Goal: Task Accomplishment & Management: Manage account settings

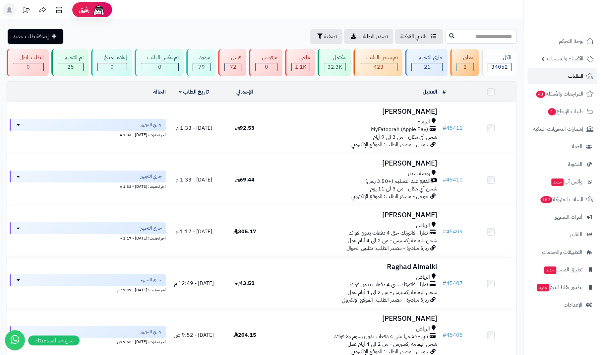
click at [559, 73] on link "الطلبات" at bounding box center [562, 76] width 70 height 16
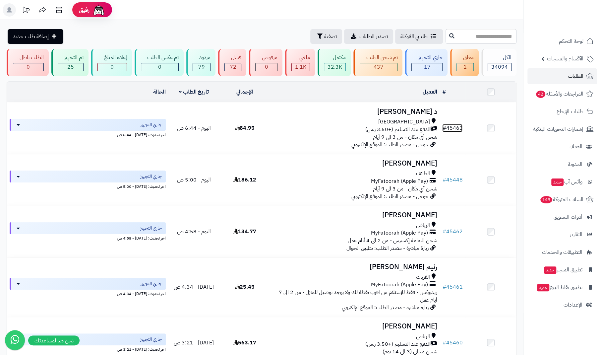
click at [456, 130] on link "# 45463" at bounding box center [452, 128] width 20 height 8
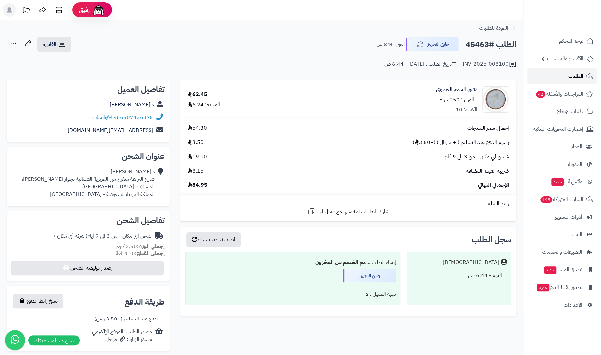
click at [567, 78] on link "الطلبات" at bounding box center [562, 76] width 70 height 16
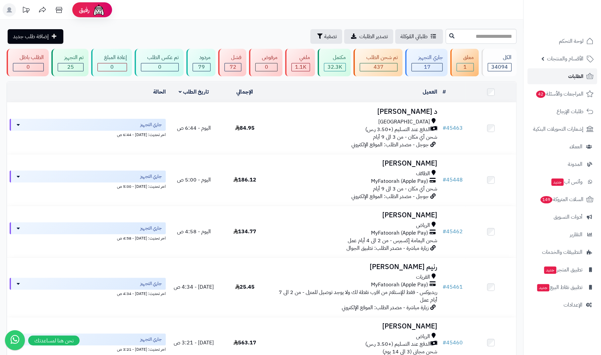
click at [569, 79] on span "الطلبات" at bounding box center [575, 76] width 15 height 9
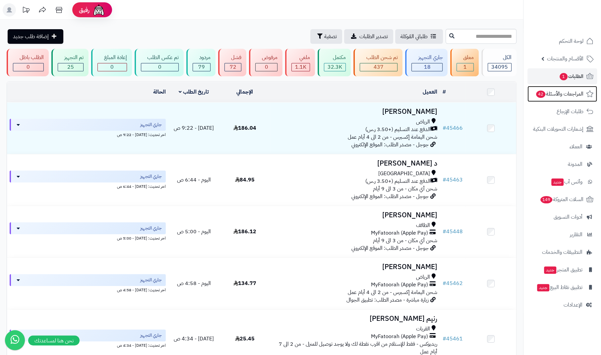
click at [557, 92] on span "المراجعات والأسئلة 42" at bounding box center [559, 93] width 48 height 9
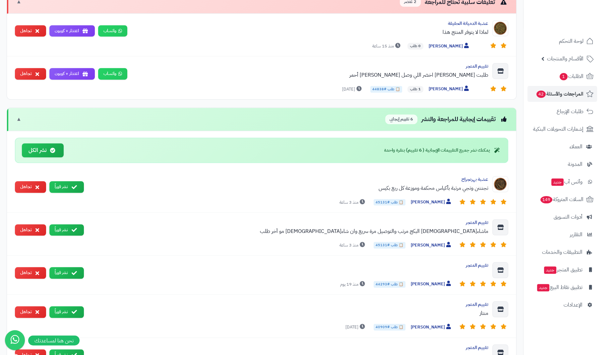
scroll to position [311, 0]
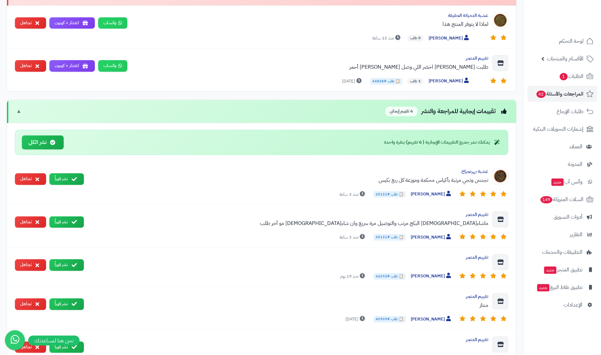
click at [77, 173] on button "نشر فوراً" at bounding box center [66, 179] width 34 height 12
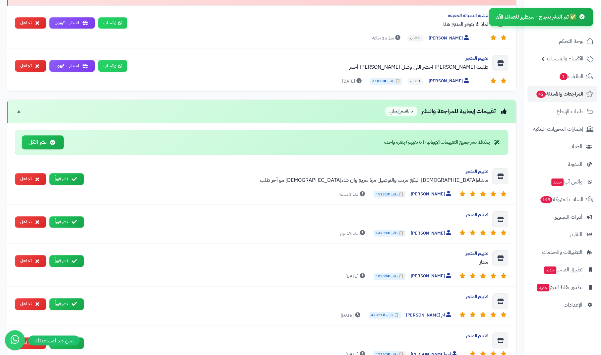
click at [77, 173] on button "نشر فوراً" at bounding box center [66, 179] width 34 height 12
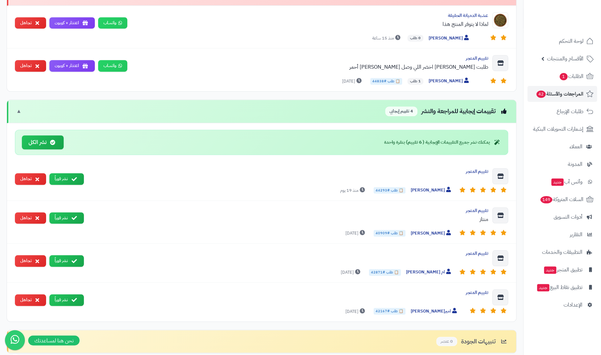
click at [64, 215] on button "نشر فوراً" at bounding box center [66, 218] width 34 height 12
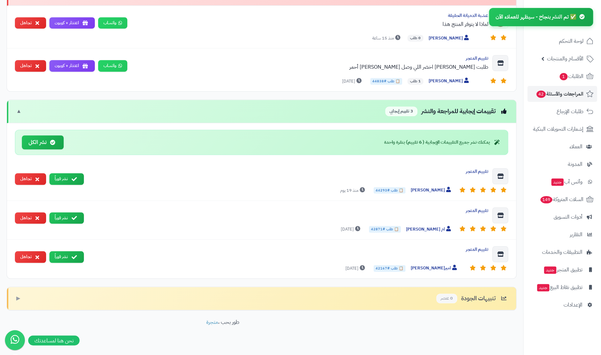
click at [25, 251] on button "تجاهل" at bounding box center [30, 257] width 31 height 12
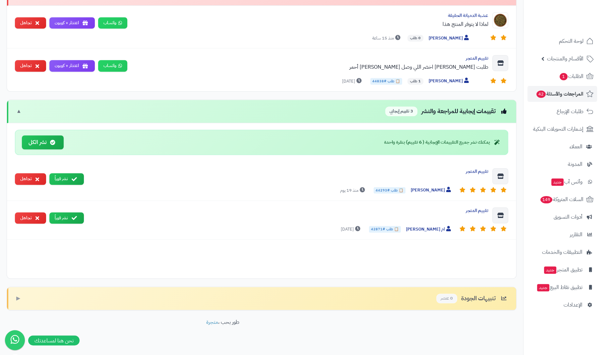
scroll to position [277, 0]
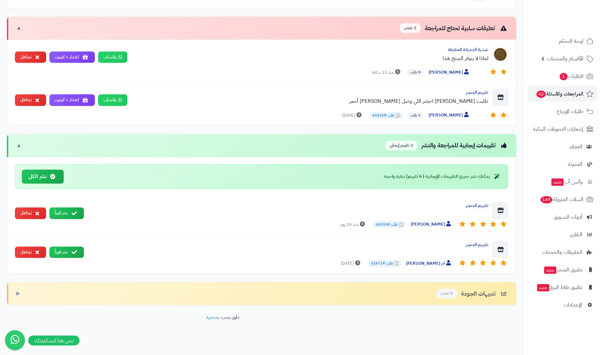
click at [25, 250] on button "تجاهل" at bounding box center [30, 252] width 31 height 12
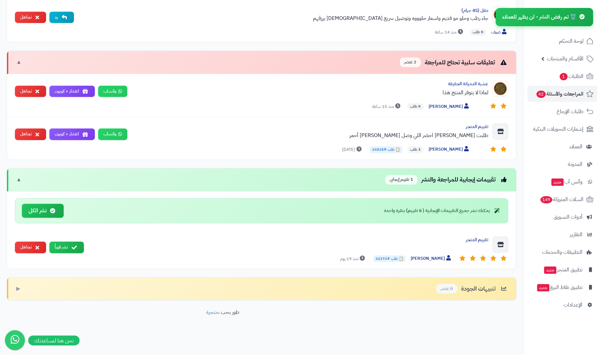
scroll to position [238, 0]
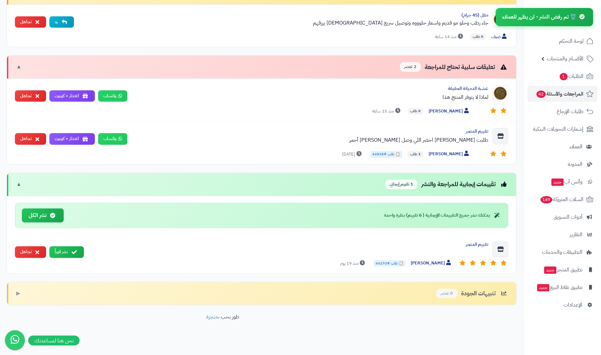
click at [25, 250] on button "تجاهل" at bounding box center [30, 252] width 31 height 12
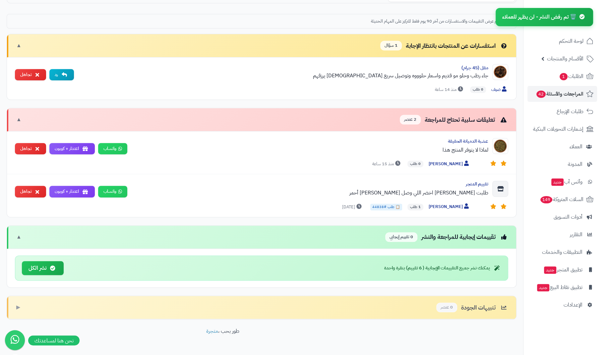
scroll to position [185, 0]
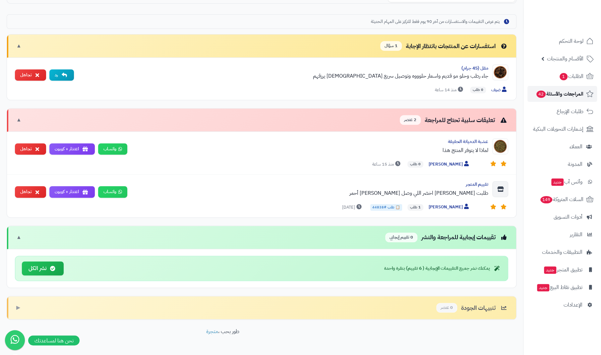
click at [548, 93] on span "المراجعات والأسئلة 42" at bounding box center [559, 93] width 48 height 9
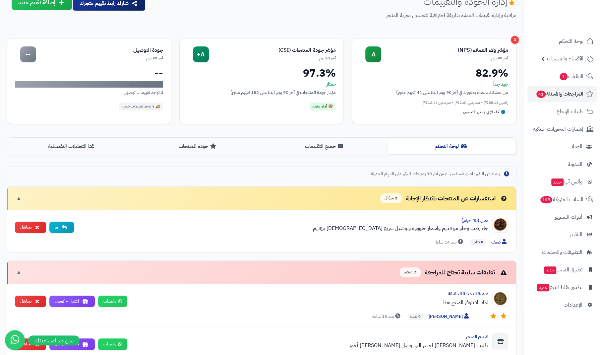
scroll to position [29, 0]
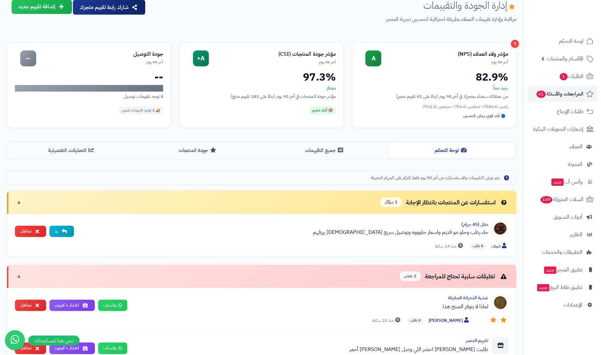
click at [315, 148] on button "جميع التقييمات" at bounding box center [324, 150] width 127 height 15
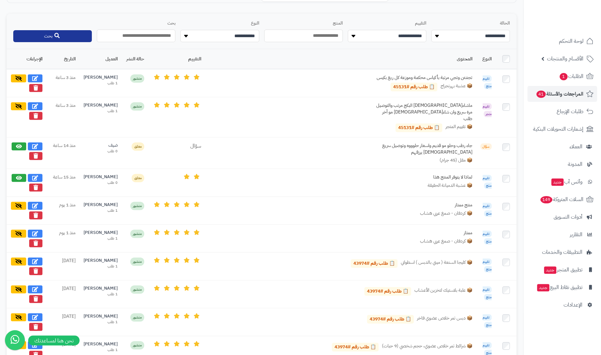
scroll to position [191, 0]
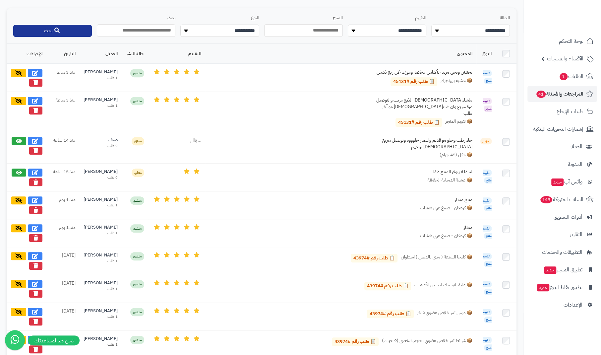
click at [36, 138] on icon at bounding box center [35, 140] width 6 height 5
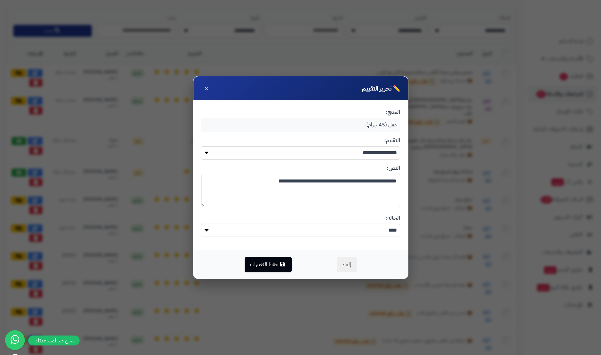
click at [286, 156] on select "**********" at bounding box center [300, 152] width 199 height 13
select select "*"
click at [201, 146] on select "**********" at bounding box center [300, 152] width 199 height 13
click at [338, 229] on select "**** *****" at bounding box center [300, 229] width 199 height 13
select select "*"
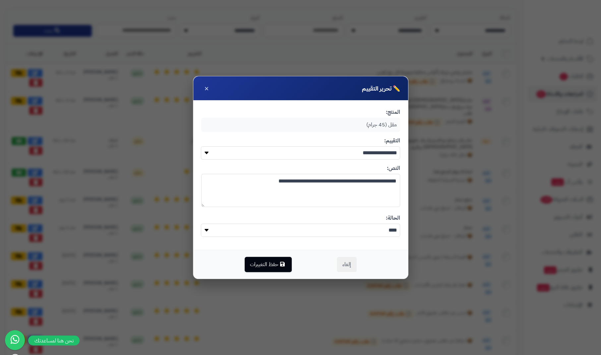
click at [201, 223] on select "**** *****" at bounding box center [300, 229] width 199 height 13
click at [274, 262] on button "حفظ التغييرات" at bounding box center [268, 263] width 47 height 15
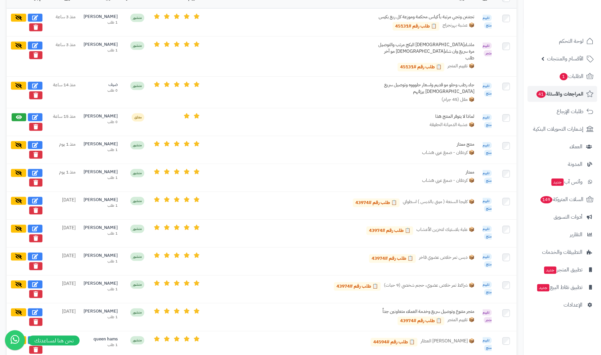
scroll to position [283, 0]
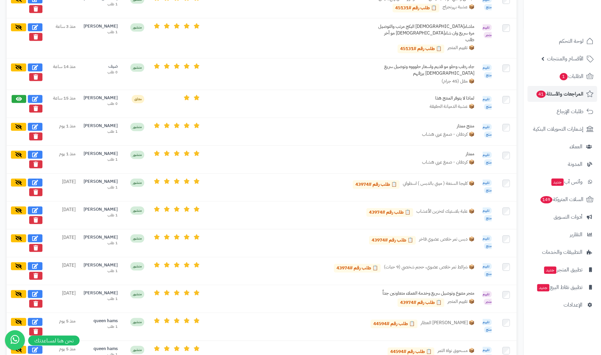
click at [37, 106] on icon at bounding box center [35, 108] width 5 height 5
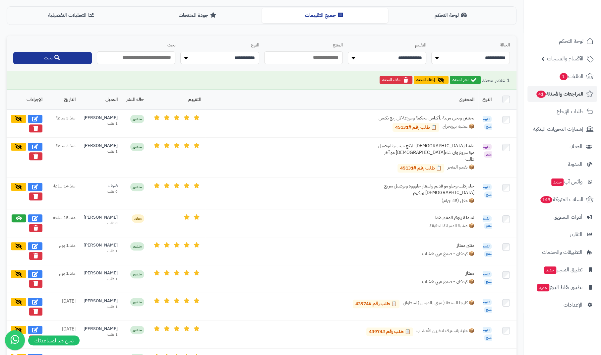
scroll to position [166, 0]
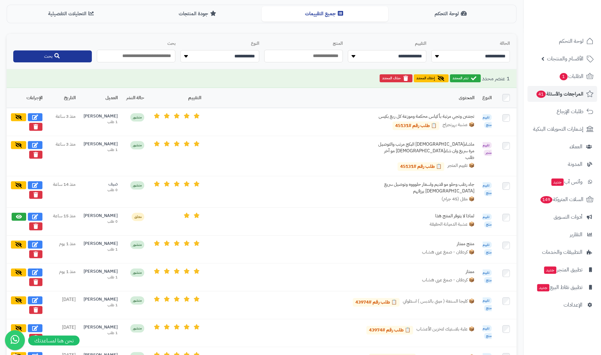
click at [34, 223] on icon at bounding box center [35, 225] width 5 height 5
click at [339, 35] on div "**********" at bounding box center [262, 52] width 510 height 36
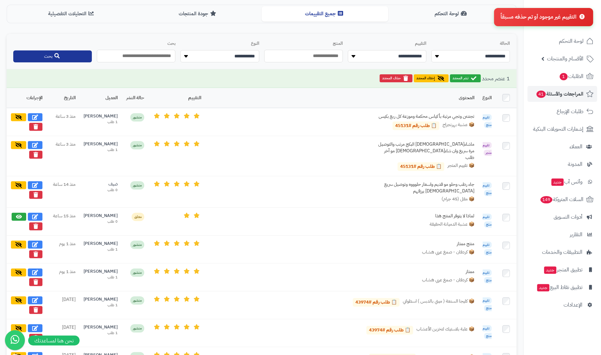
click at [468, 56] on select "**********" at bounding box center [470, 56] width 79 height 12
select select "*******"
click at [431, 50] on select "**********" at bounding box center [470, 56] width 79 height 12
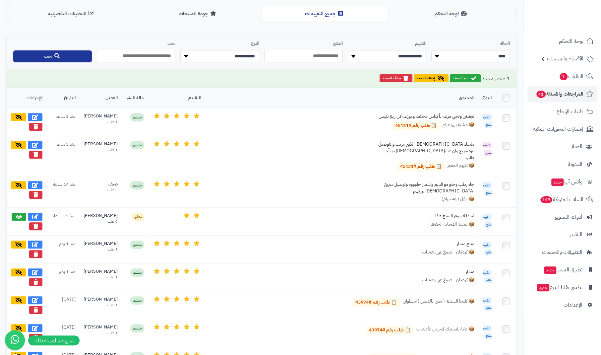
click at [71, 56] on button "بحث" at bounding box center [52, 56] width 79 height 12
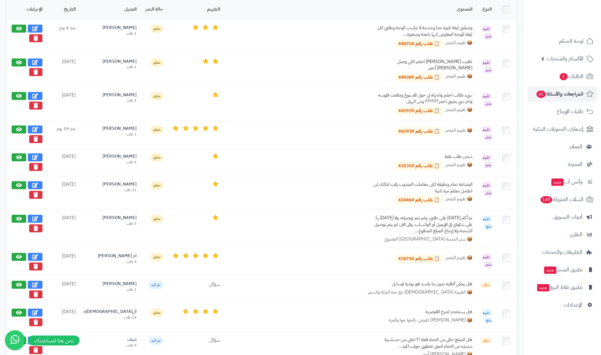
scroll to position [253, 0]
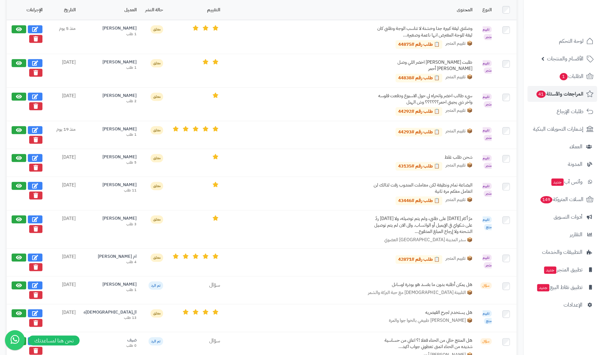
click at [37, 192] on icon at bounding box center [35, 194] width 5 height 5
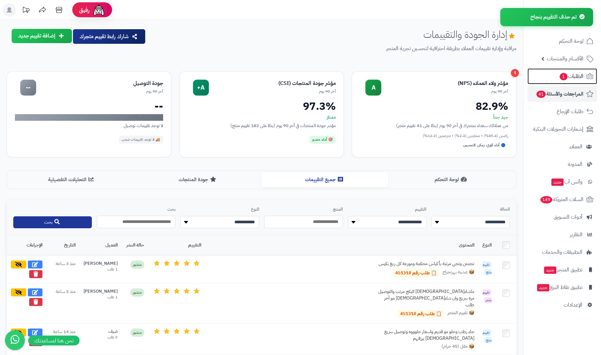
click at [564, 79] on span "1" at bounding box center [563, 77] width 8 height 8
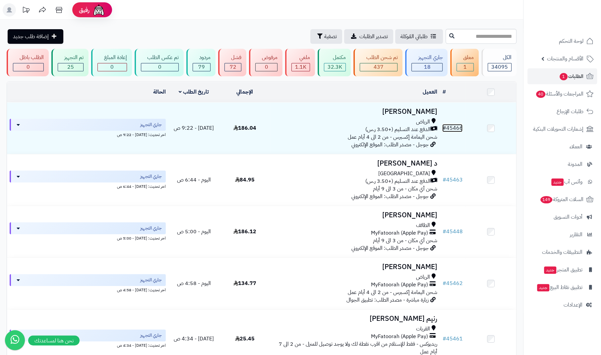
click at [455, 128] on link "# 45466" at bounding box center [452, 128] width 20 height 8
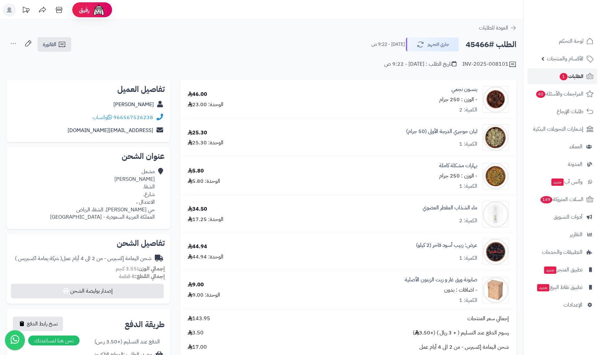
click at [554, 81] on link "الطلبات 1" at bounding box center [562, 76] width 70 height 16
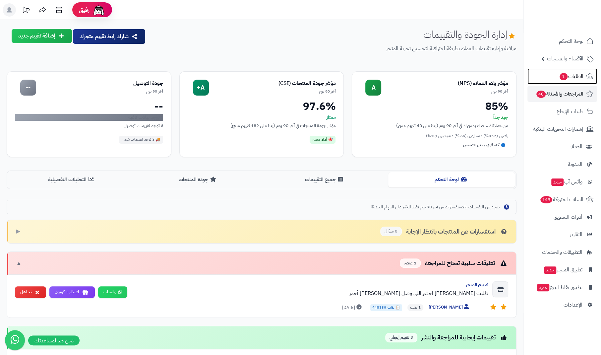
click at [563, 76] on span "1" at bounding box center [563, 76] width 8 height 7
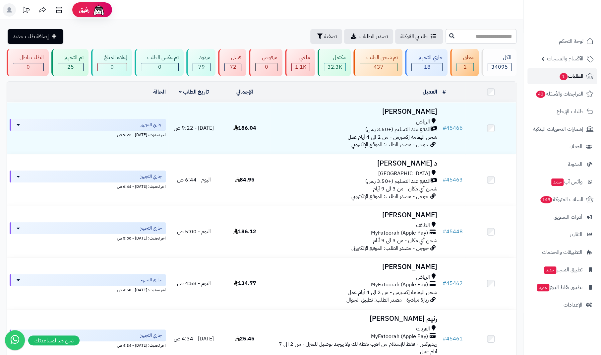
click at [548, 82] on link "الطلبات 1" at bounding box center [562, 76] width 70 height 16
click at [570, 75] on span "الطلبات 1" at bounding box center [571, 76] width 25 height 9
click at [568, 68] on link "الطلبات 1" at bounding box center [562, 76] width 70 height 16
click at [460, 337] on link "# 45461" at bounding box center [452, 338] width 20 height 8
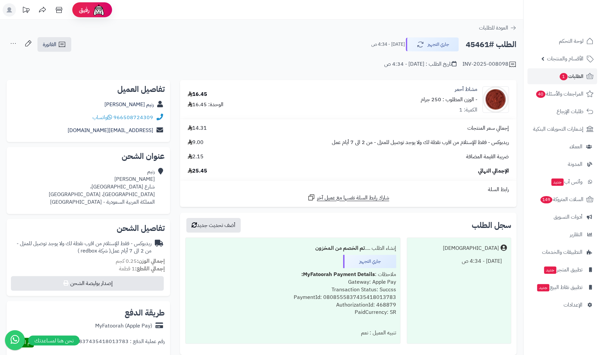
click at [433, 144] on span "ريدبوكس - فقط للإستلام من اقرب نقطة لك ولا يوجد توصيل للمنزل - من 2 الى 7 أيام …" at bounding box center [420, 142] width 177 height 8
click at [564, 304] on span "الإعدادات" at bounding box center [572, 304] width 19 height 9
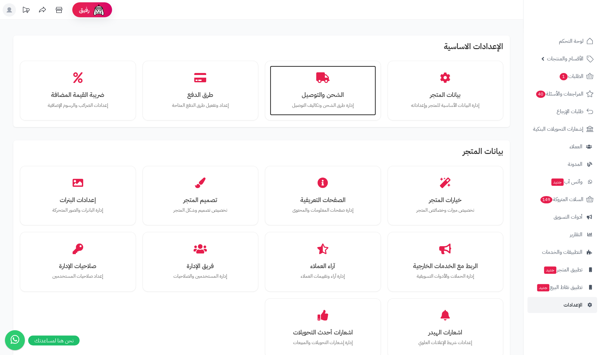
click at [309, 102] on p "إدارة طرق الشحن وتكاليف التوصيل" at bounding box center [322, 105] width 93 height 7
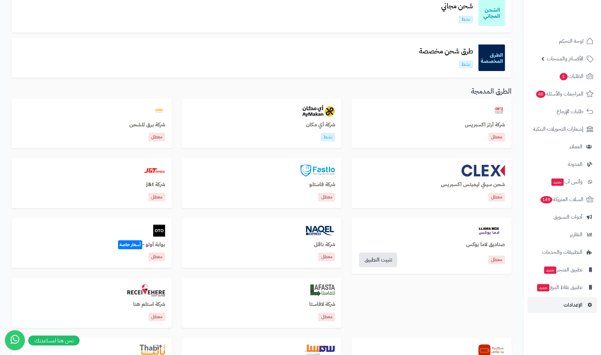
scroll to position [138, 0]
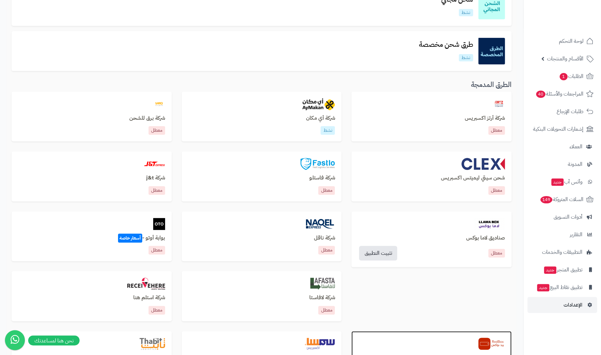
click at [478, 343] on div at bounding box center [431, 343] width 147 height 12
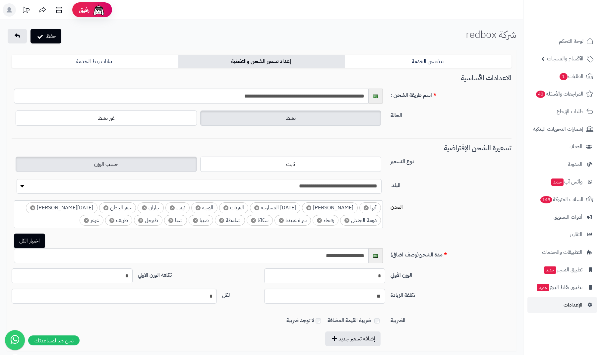
select select "****"
drag, startPoint x: 363, startPoint y: 274, endPoint x: 386, endPoint y: 276, distance: 23.0
click at [386, 276] on div "*" at bounding box center [324, 275] width 126 height 15
drag, startPoint x: 113, startPoint y: 274, endPoint x: 139, endPoint y: 274, distance: 25.8
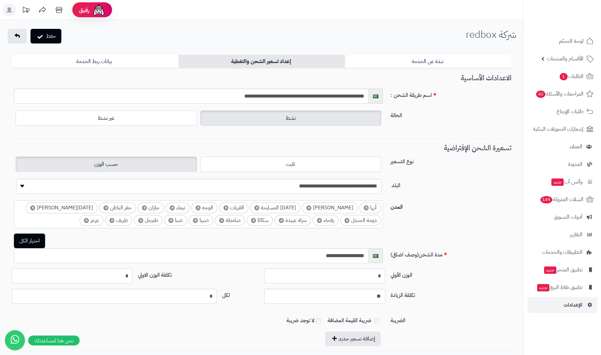
click at [139, 274] on div "الوزن الأولي * تكلفة الوزن الاولي *" at bounding box center [261, 278] width 505 height 20
type input "**"
click at [51, 36] on button "حفظ" at bounding box center [45, 36] width 31 height 15
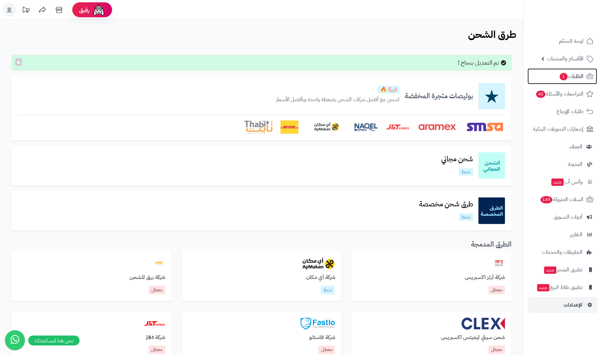
click at [575, 77] on span "الطلبات 1" at bounding box center [571, 76] width 25 height 9
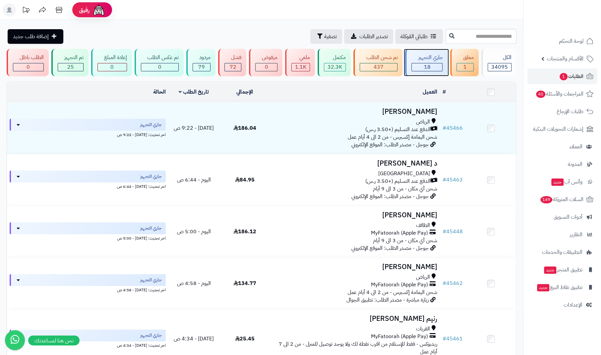
click at [436, 59] on div "جاري التجهيز" at bounding box center [426, 58] width 31 height 8
click at [553, 96] on span "المراجعات والأسئلة 40" at bounding box center [559, 93] width 48 height 9
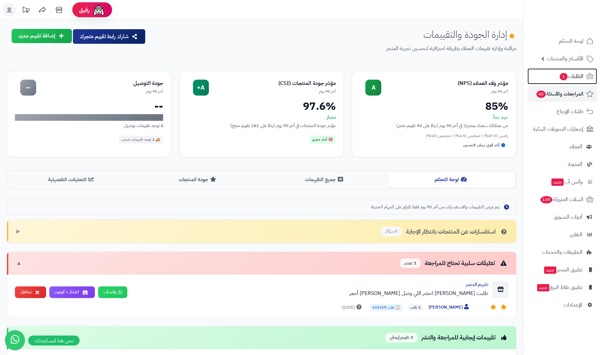
click at [559, 79] on span "1" at bounding box center [563, 76] width 8 height 7
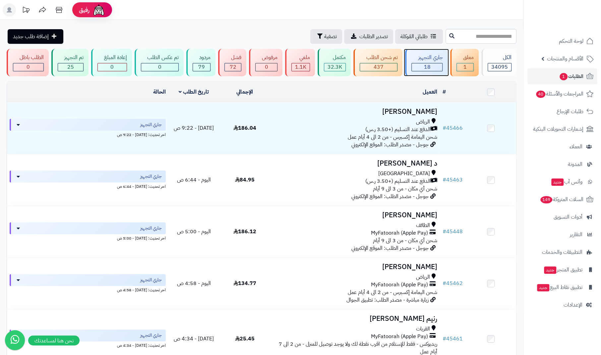
click at [429, 65] on span "18" at bounding box center [426, 67] width 7 height 8
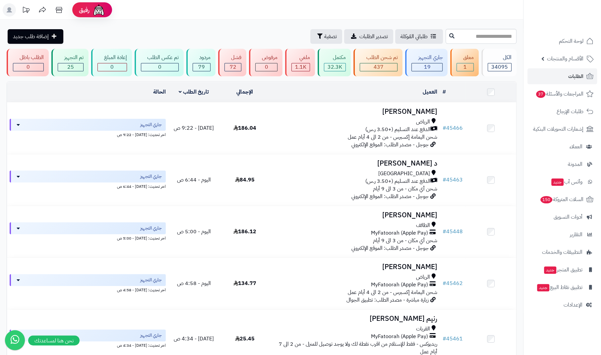
click at [557, 60] on span "الأقسام والمنتجات" at bounding box center [565, 58] width 36 height 9
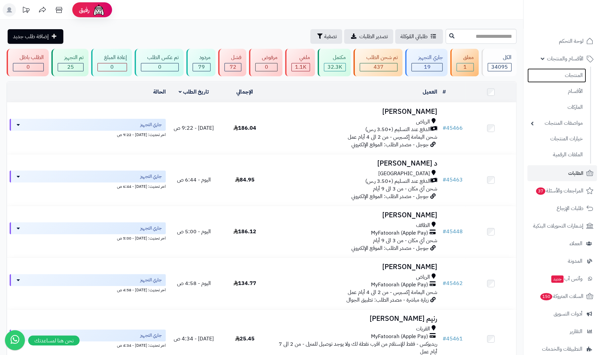
click at [558, 76] on link "المنتجات" at bounding box center [556, 75] width 59 height 14
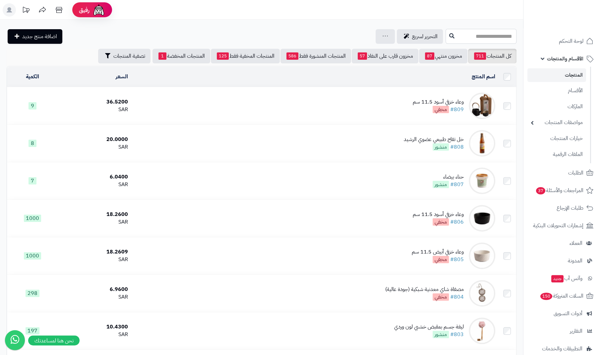
click at [451, 34] on input "text" at bounding box center [480, 36] width 71 height 15
type input "*"
type input "****"
drag, startPoint x: 451, startPoint y: 34, endPoint x: 524, endPoint y: 36, distance: 72.9
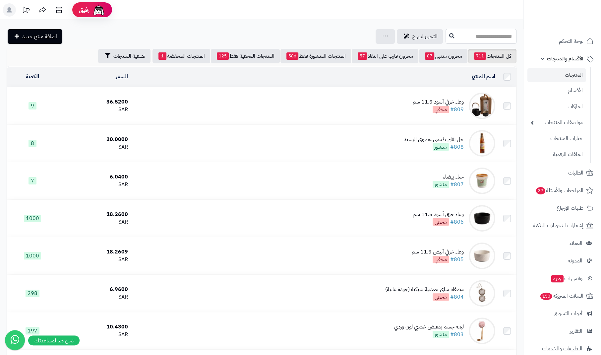
click at [449, 36] on input "text" at bounding box center [480, 36] width 71 height 15
type input "***"
click at [447, 36] on button at bounding box center [452, 36] width 10 height 13
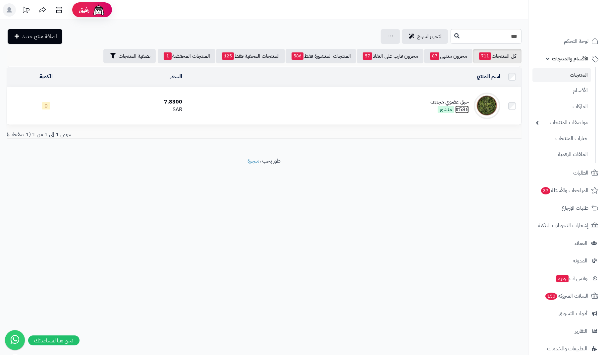
click at [461, 109] on link "#586" at bounding box center [462, 109] width 14 height 8
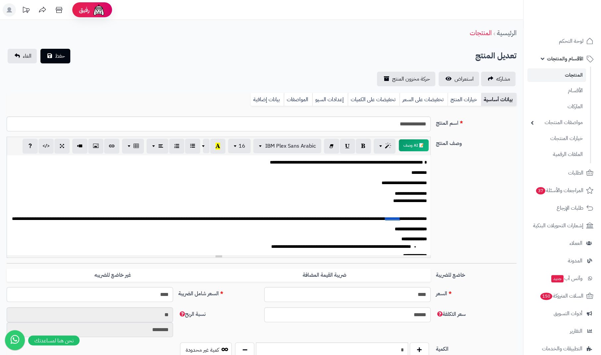
click at [464, 228] on div "**********" at bounding box center [261, 200] width 515 height 126
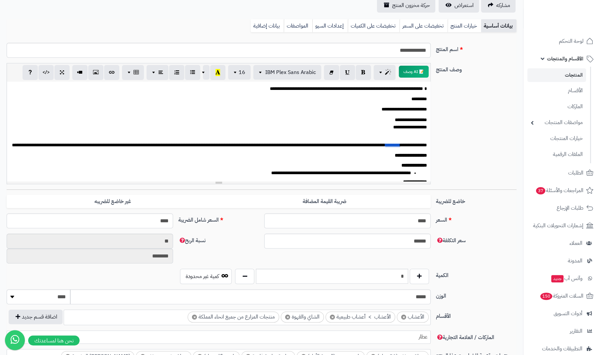
scroll to position [88, 0]
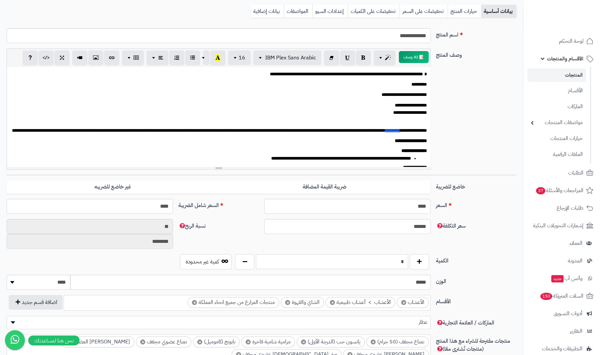
drag, startPoint x: 392, startPoint y: 255, endPoint x: 417, endPoint y: 262, distance: 25.6
click at [417, 262] on div "*" at bounding box center [331, 261] width 197 height 15
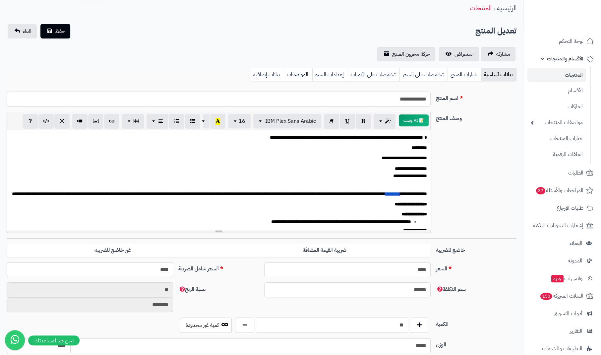
scroll to position [0, 0]
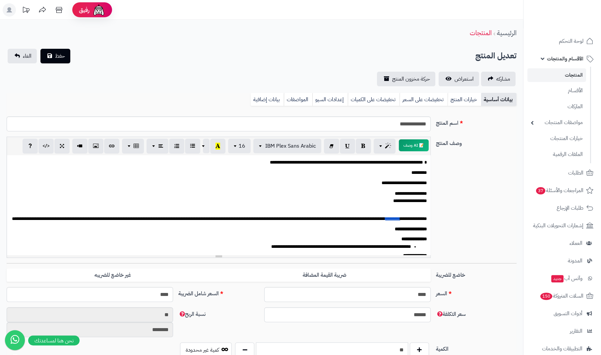
type input "**"
click at [58, 57] on span "حفظ" at bounding box center [60, 56] width 10 height 8
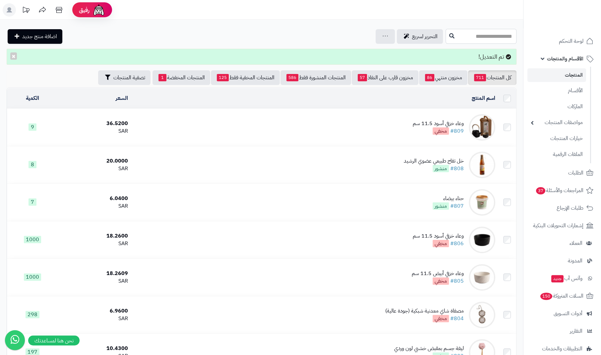
click at [470, 36] on input "text" at bounding box center [480, 36] width 71 height 15
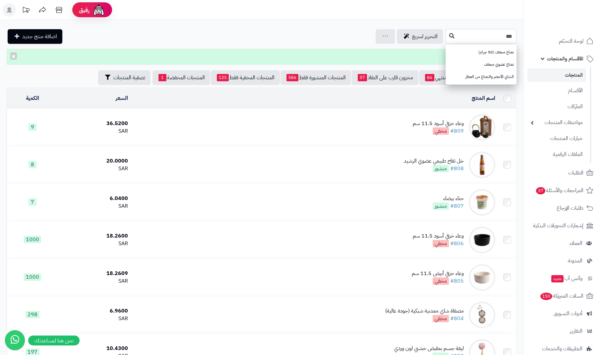
type input "***"
click at [479, 64] on link "نعناع عضوي مجفف" at bounding box center [480, 64] width 71 height 12
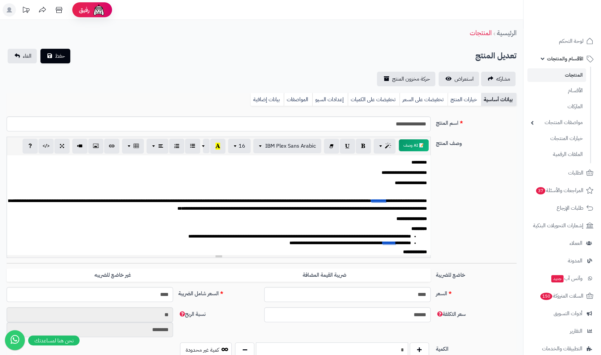
drag, startPoint x: 388, startPoint y: 343, endPoint x: 408, endPoint y: 349, distance: 20.4
click at [408, 349] on div "*" at bounding box center [331, 349] width 197 height 15
type input "**"
click at [49, 54] on button "حفظ" at bounding box center [55, 56] width 30 height 15
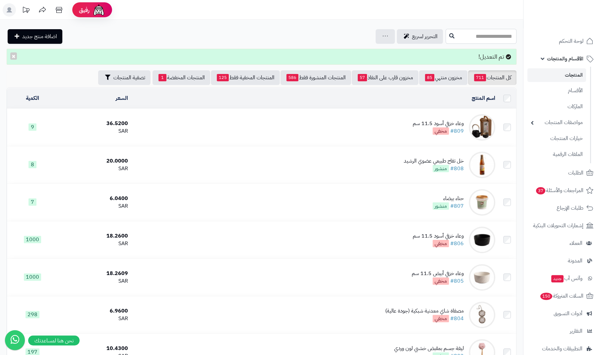
click at [455, 38] on input "text" at bounding box center [480, 36] width 71 height 15
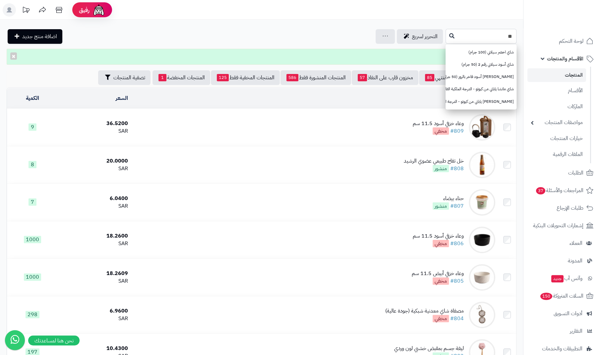
type input "*"
type input "****"
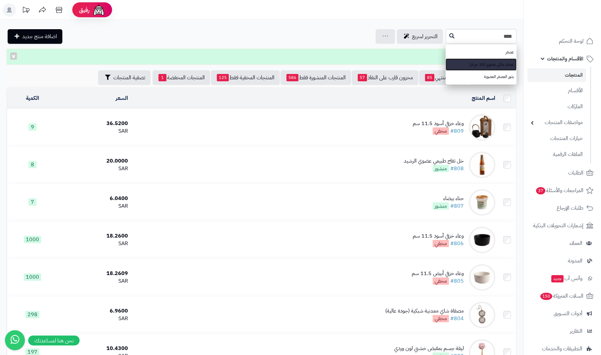
click at [469, 64] on link "عصفر ملكي عضوي (10 جرام)" at bounding box center [480, 64] width 71 height 12
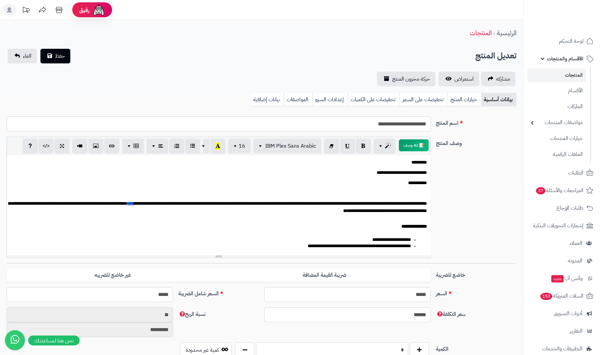
drag, startPoint x: 393, startPoint y: 342, endPoint x: 410, endPoint y: 347, distance: 17.1
click at [410, 347] on div "*" at bounding box center [331, 349] width 197 height 15
type input "**"
click at [57, 56] on span "حفظ" at bounding box center [60, 56] width 10 height 8
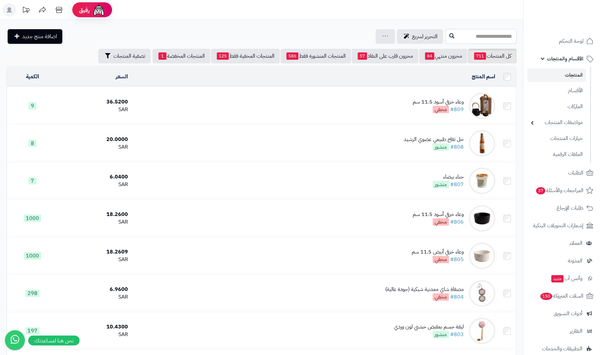
click at [448, 33] on input "text" at bounding box center [480, 36] width 71 height 15
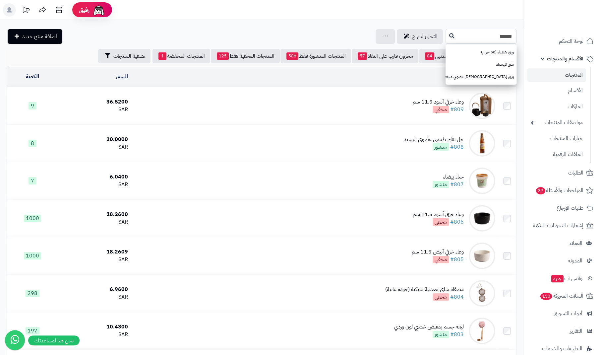
type input "******"
click at [471, 50] on link "ورق هندباء (50 جرام)" at bounding box center [480, 52] width 71 height 12
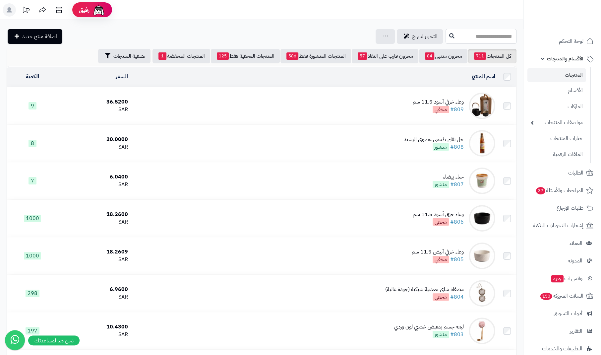
click at [485, 36] on input "text" at bounding box center [480, 36] width 71 height 15
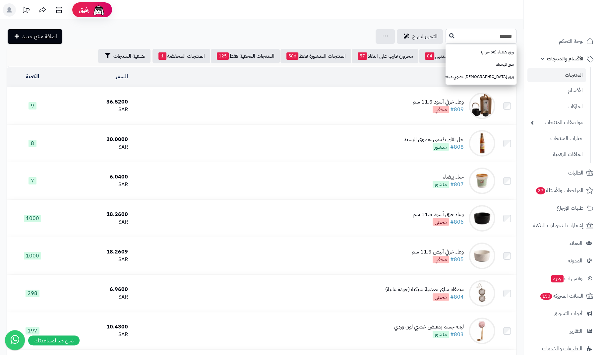
type input "******"
click at [472, 78] on link "ورق [DEMOGRAPHIC_DATA] عضوي مجفف" at bounding box center [480, 77] width 71 height 12
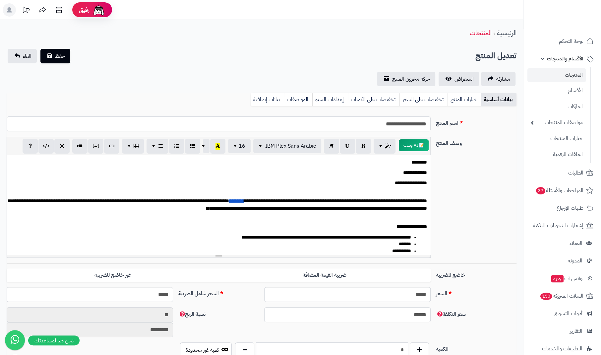
drag, startPoint x: 389, startPoint y: 342, endPoint x: 408, endPoint y: 344, distance: 19.0
click at [408, 344] on div "*" at bounding box center [331, 349] width 197 height 15
type input "**"
click at [56, 57] on span "حفظ" at bounding box center [60, 56] width 10 height 8
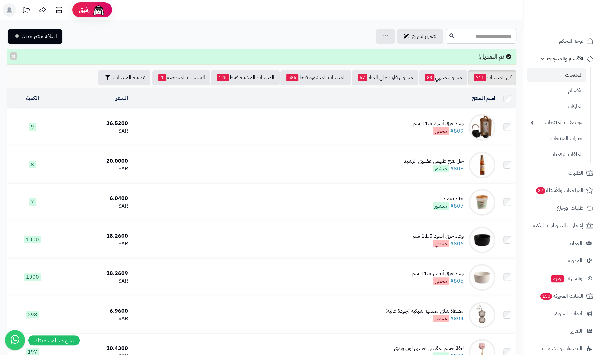
click at [494, 39] on input "text" at bounding box center [480, 36] width 71 height 15
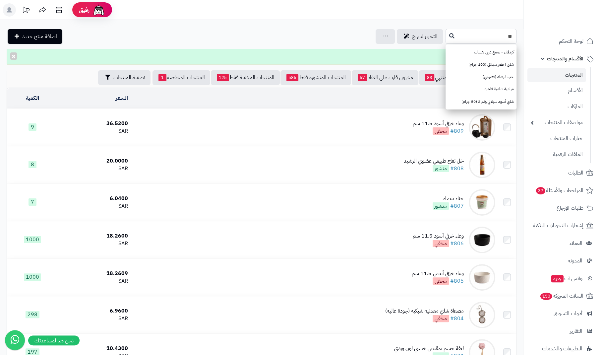
type input "*"
type input "*****"
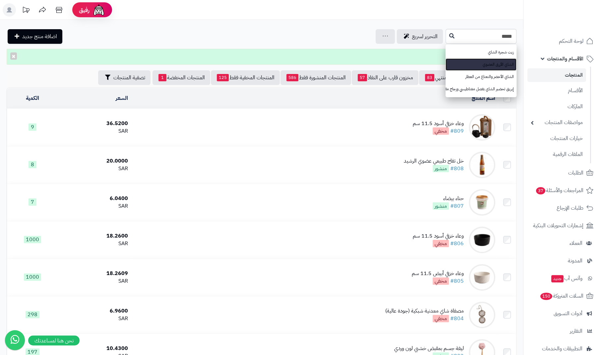
click at [475, 65] on link "الشاي الأزرق العضوي" at bounding box center [480, 64] width 71 height 12
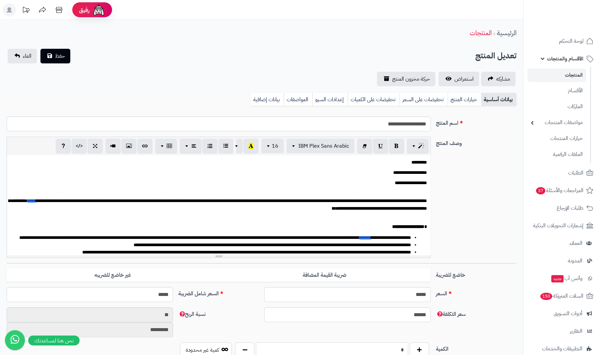
drag, startPoint x: 384, startPoint y: 347, endPoint x: 403, endPoint y: 349, distance: 19.6
click at [403, 349] on input "*" at bounding box center [332, 349] width 152 height 15
type input "**"
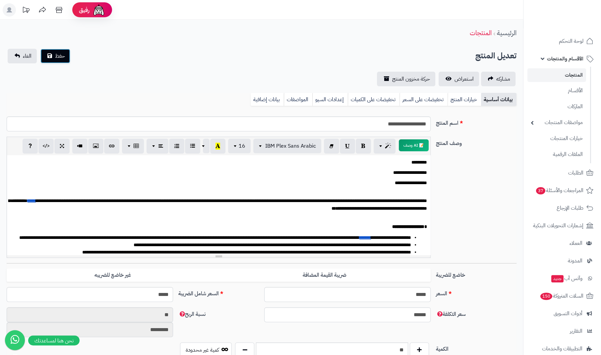
click at [59, 53] on span "حفظ" at bounding box center [60, 56] width 10 height 8
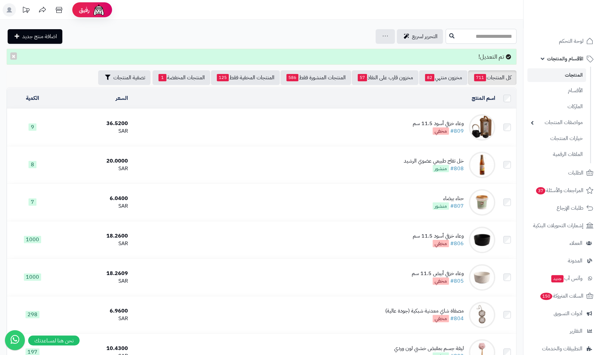
click at [458, 39] on input "text" at bounding box center [480, 36] width 71 height 15
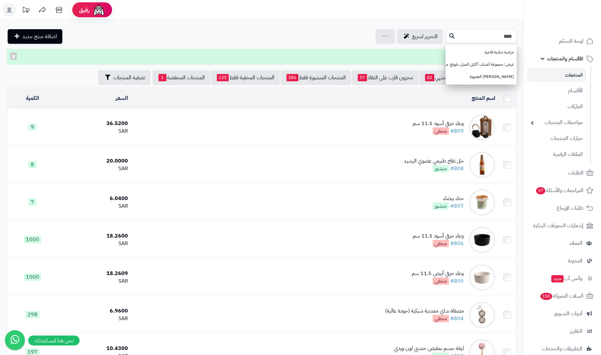
type input "****"
click at [481, 79] on link "[PERSON_NAME] العضوية" at bounding box center [480, 77] width 71 height 12
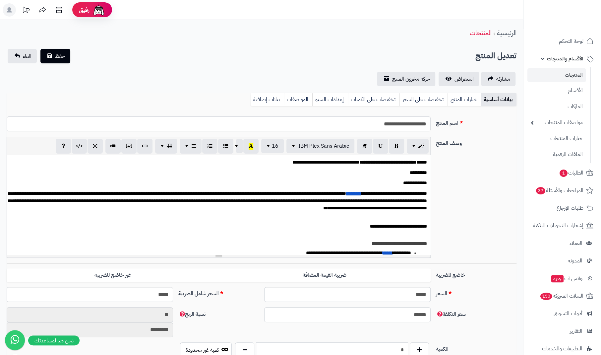
scroll to position [15, 0]
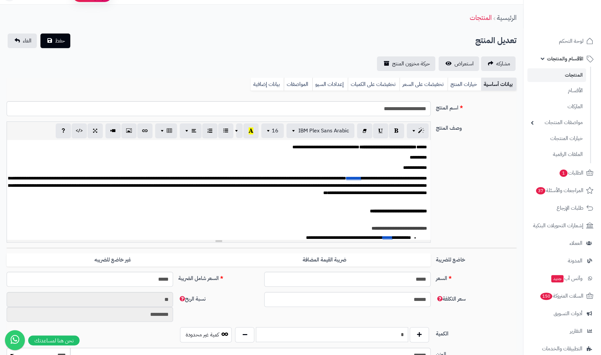
drag, startPoint x: 381, startPoint y: 348, endPoint x: 424, endPoint y: 350, distance: 42.8
click at [424, 350] on div "**********" at bounding box center [262, 346] width 510 height 501
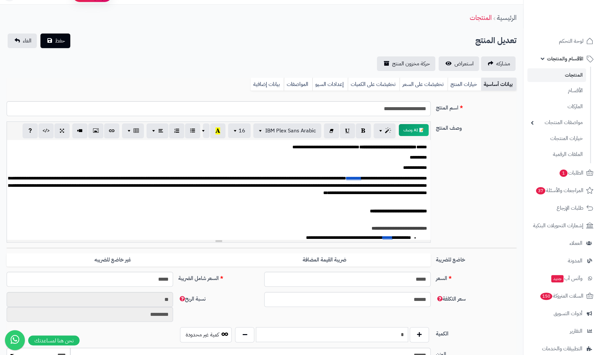
type input "*"
click at [60, 38] on span "حفظ" at bounding box center [60, 41] width 10 height 8
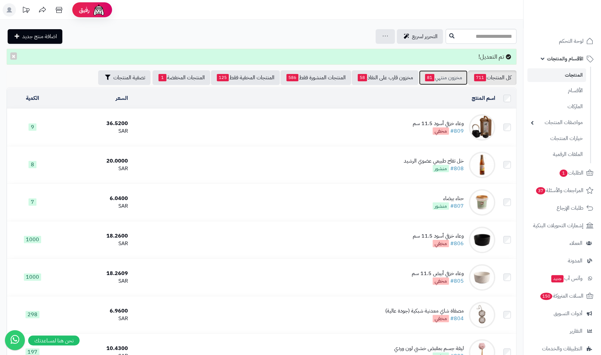
click at [447, 80] on link "مخزون منتهي 81" at bounding box center [443, 77] width 48 height 15
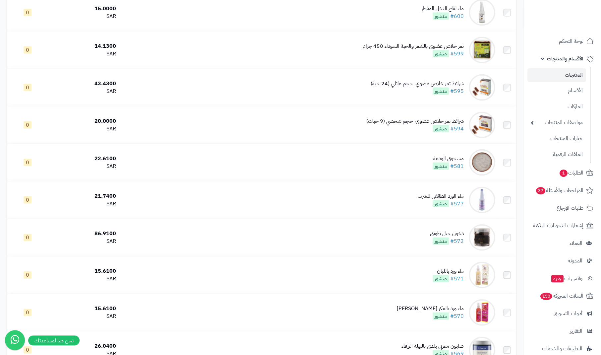
scroll to position [1043, 0]
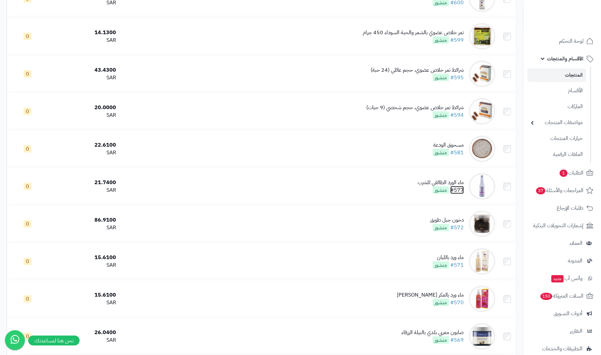
click at [460, 191] on link "#577" at bounding box center [457, 190] width 14 height 8
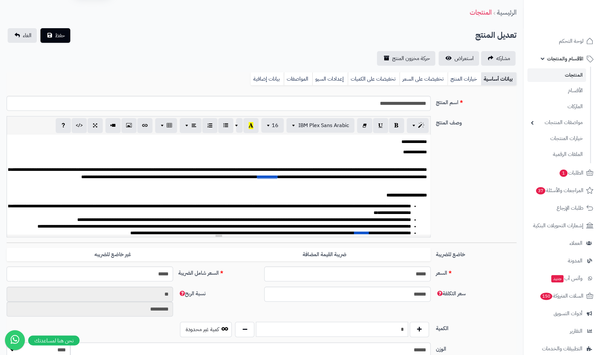
drag, startPoint x: 397, startPoint y: 347, endPoint x: 416, endPoint y: 353, distance: 20.1
click at [416, 353] on div "**********" at bounding box center [262, 340] width 510 height 501
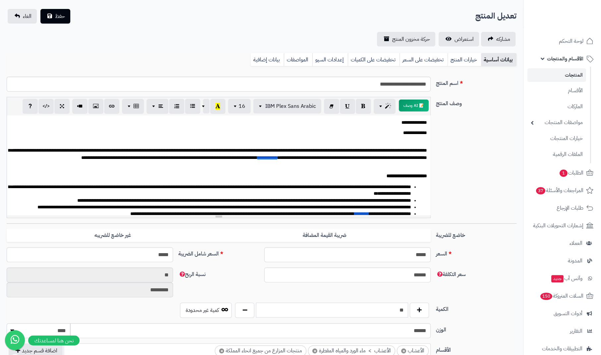
type input "**"
click at [62, 14] on span "حفظ" at bounding box center [60, 16] width 10 height 8
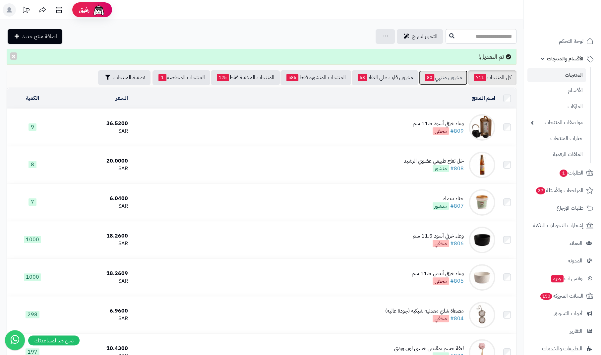
click at [443, 83] on link "مخزون منتهي 80" at bounding box center [443, 77] width 48 height 15
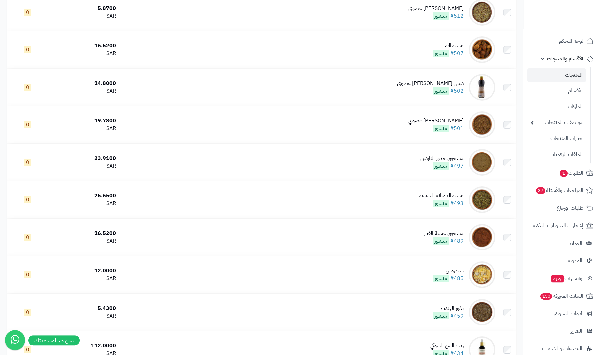
scroll to position [1821, 0]
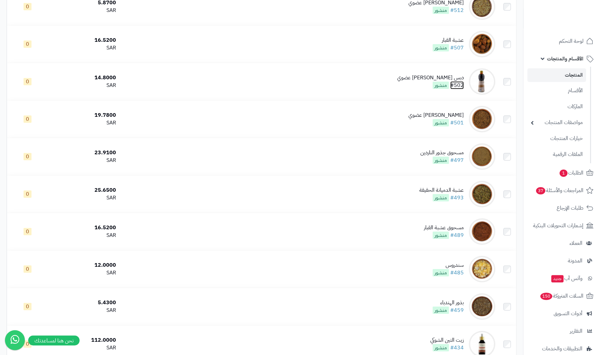
click at [462, 89] on link "#502" at bounding box center [457, 85] width 14 height 8
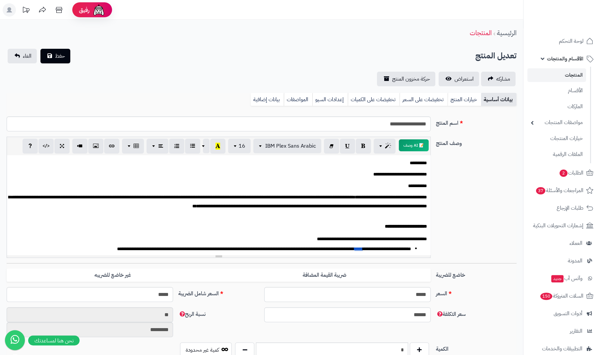
scroll to position [1, 0]
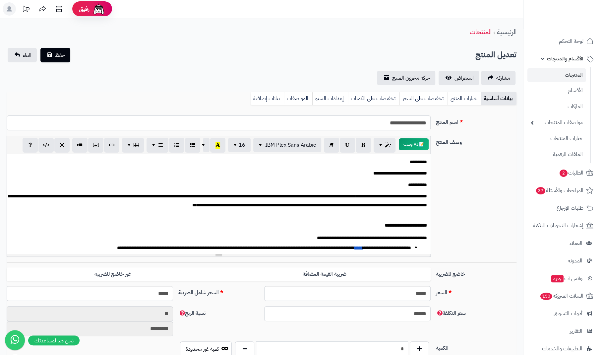
click at [388, 346] on input "*" at bounding box center [332, 348] width 152 height 15
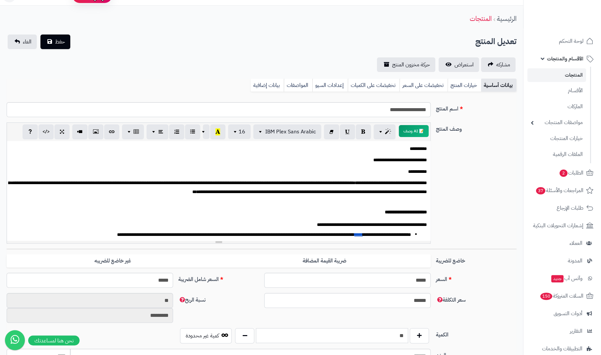
scroll to position [0, 0]
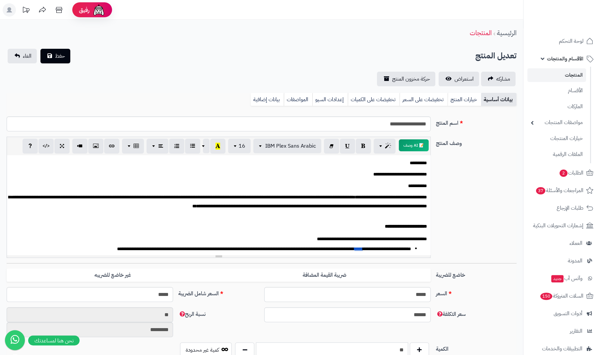
type input "**"
click at [60, 54] on span "حفظ" at bounding box center [60, 56] width 10 height 8
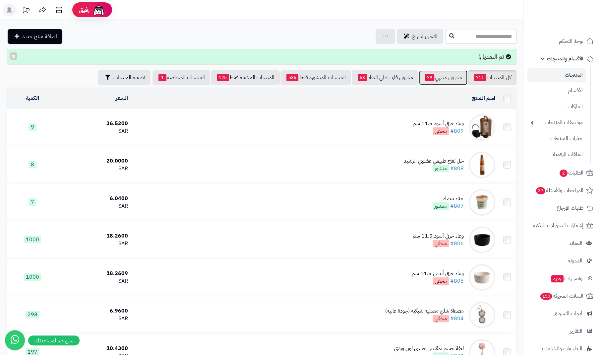
click at [447, 76] on link "مخزون منتهي 79" at bounding box center [443, 77] width 48 height 15
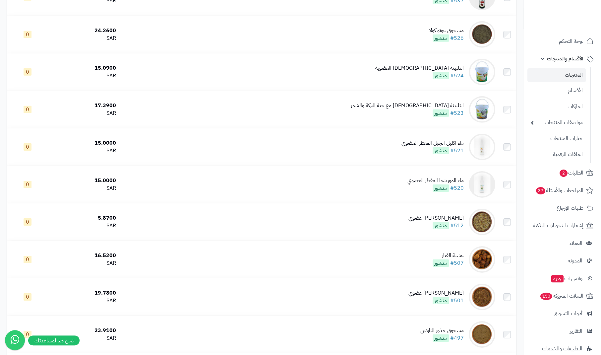
scroll to position [1606, 0]
click at [460, 304] on link "#501" at bounding box center [457, 300] width 14 height 8
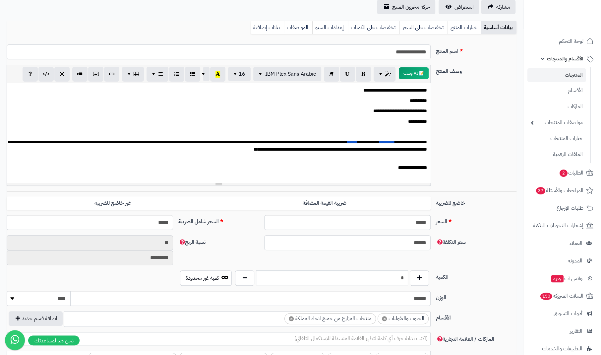
scroll to position [108, 0]
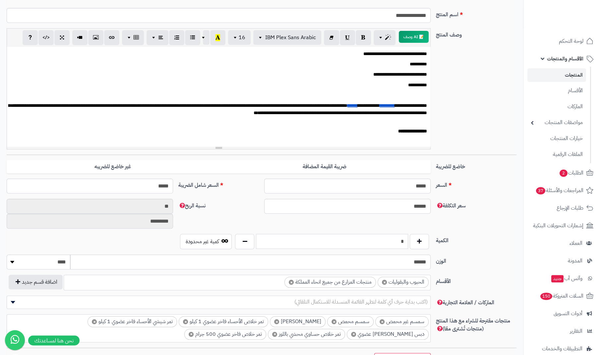
click at [392, 243] on input "*" at bounding box center [332, 241] width 152 height 15
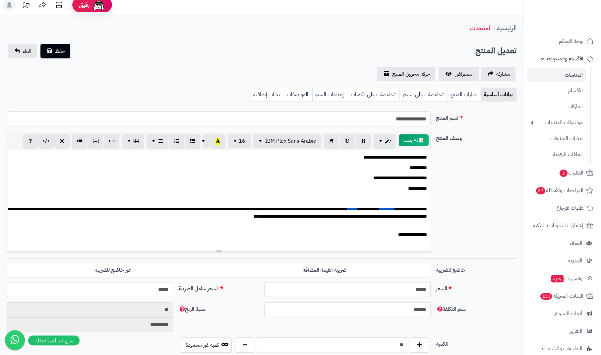
scroll to position [0, 0]
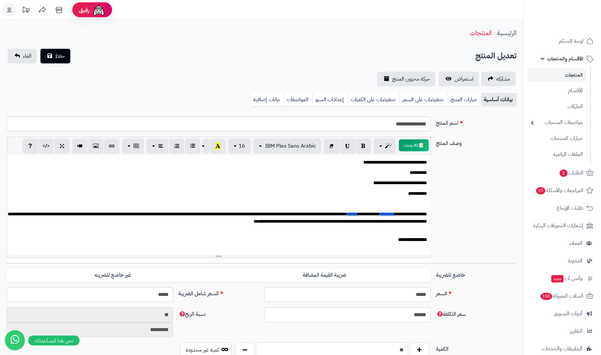
type input "**"
click at [63, 59] on span "حفظ" at bounding box center [60, 56] width 10 height 8
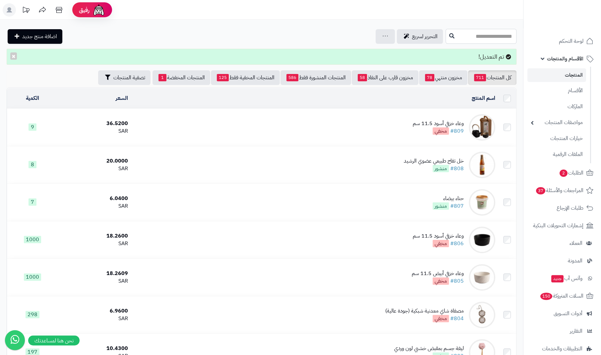
click at [496, 39] on input "text" at bounding box center [480, 36] width 71 height 15
type input "****"
click at [502, 51] on link "تمر شيشي الأحساء فاخر عضوي 1 كيلو" at bounding box center [480, 52] width 71 height 12
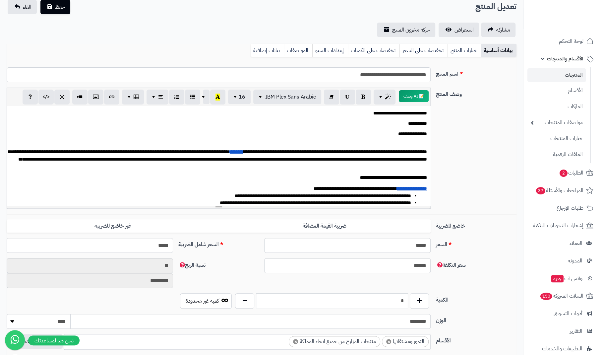
scroll to position [52, 0]
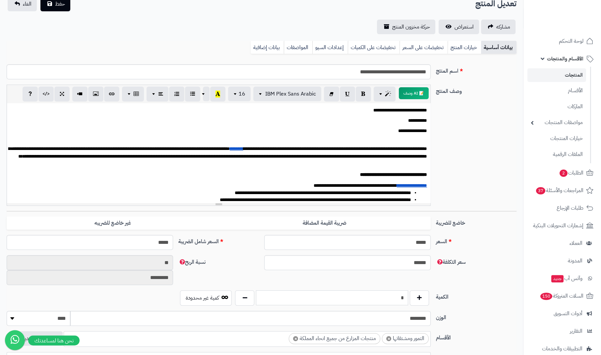
click at [385, 299] on input "*" at bounding box center [332, 297] width 152 height 15
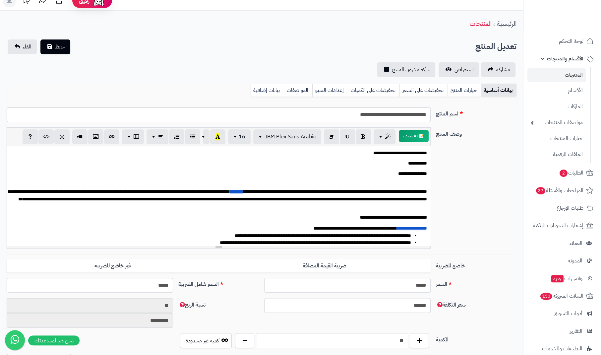
scroll to position [0, 0]
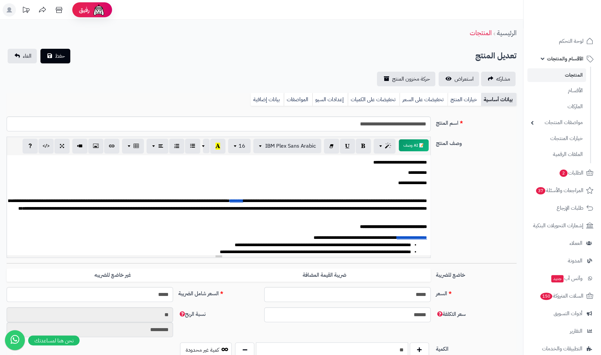
type input "**"
click at [61, 56] on span "حفظ" at bounding box center [60, 56] width 10 height 8
click at [391, 346] on input "**" at bounding box center [332, 349] width 152 height 15
type input "*"
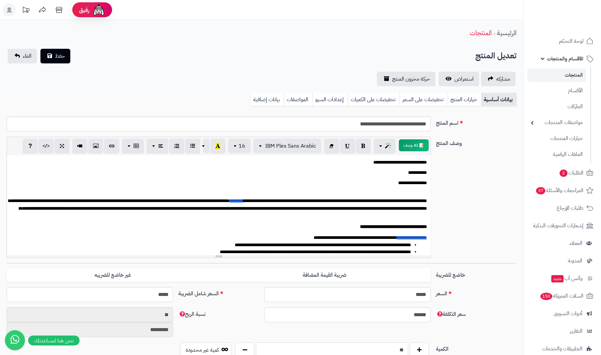
type input "**"
click at [63, 55] on span "حفظ" at bounding box center [60, 56] width 10 height 8
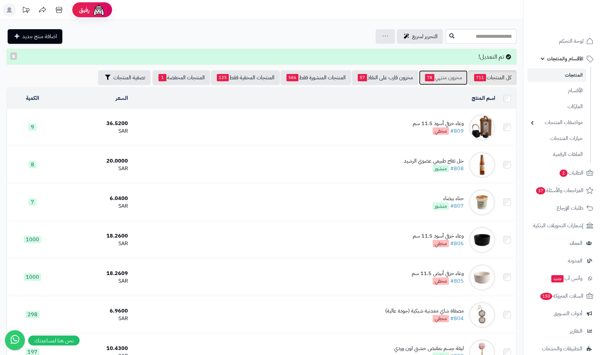
click at [446, 75] on link "مخزون منتهي 78" at bounding box center [443, 77] width 48 height 15
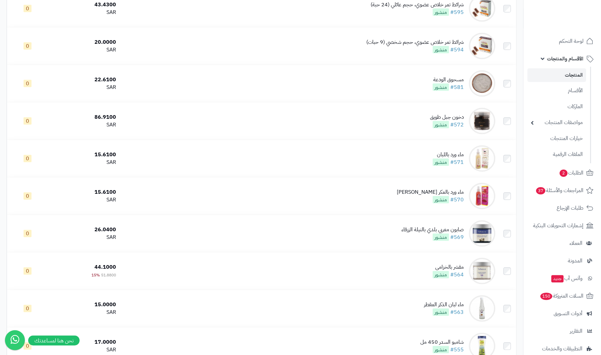
scroll to position [1109, 0]
click at [464, 84] on link "#581" at bounding box center [457, 86] width 14 height 8
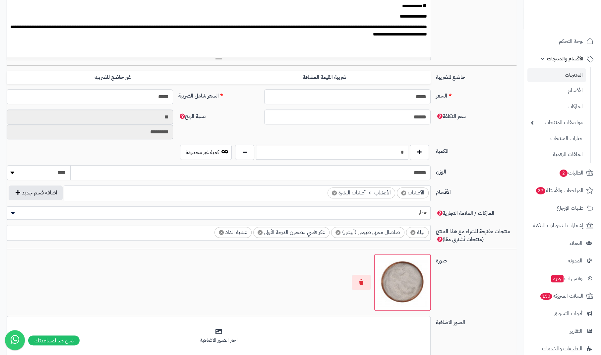
scroll to position [205, 0]
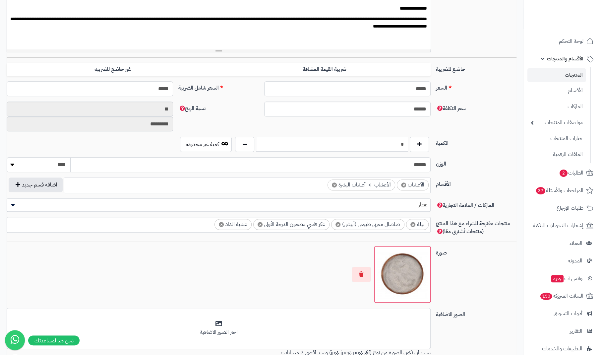
click at [392, 140] on input "*" at bounding box center [332, 144] width 152 height 15
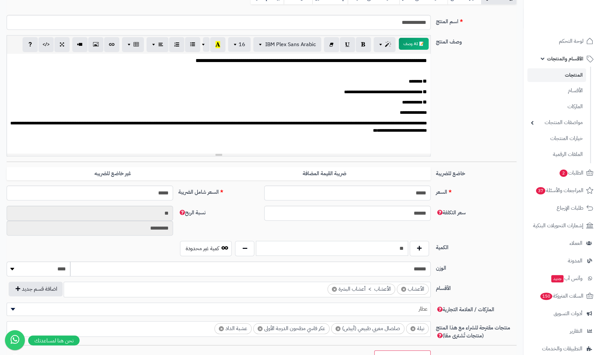
scroll to position [0, 0]
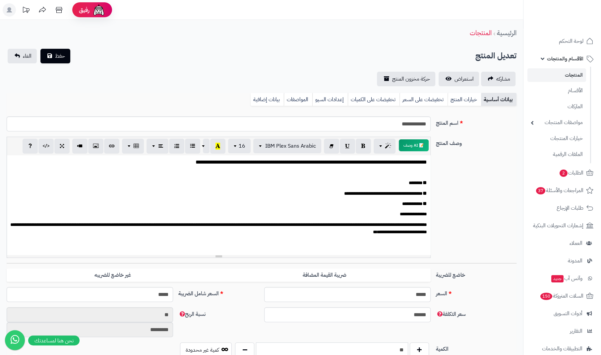
type input "**"
click at [62, 56] on span "حفظ" at bounding box center [60, 56] width 10 height 8
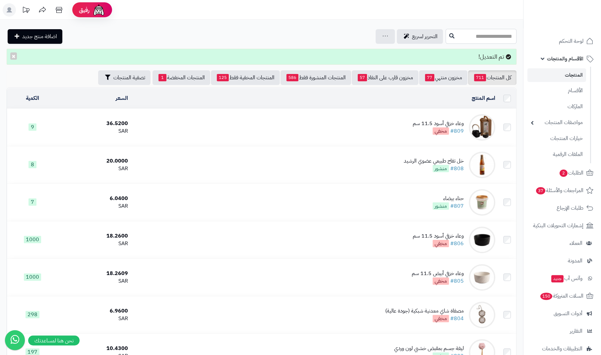
click at [498, 36] on input "text" at bounding box center [480, 36] width 71 height 15
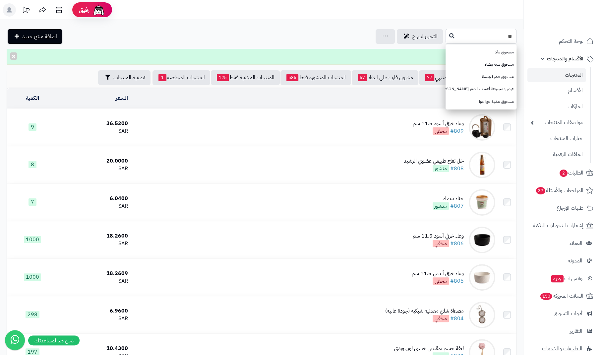
type input "*"
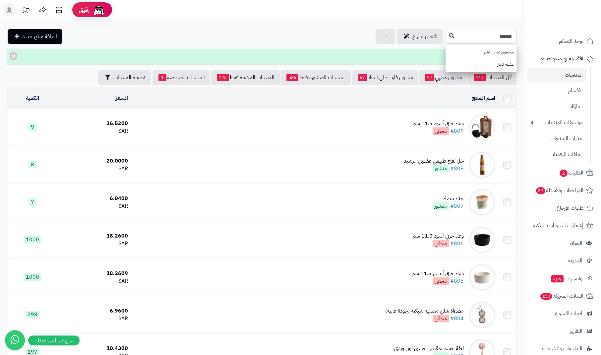
type input "******"
click at [485, 53] on link "مسحوق عشبة القبار" at bounding box center [480, 52] width 71 height 12
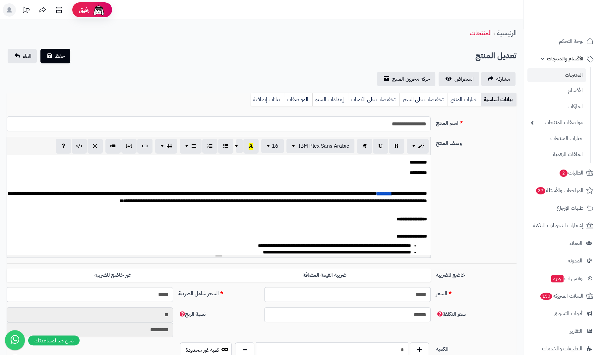
drag, startPoint x: 384, startPoint y: 345, endPoint x: 412, endPoint y: 344, distance: 27.5
click at [412, 344] on div "*" at bounding box center [331, 349] width 197 height 15
type input "**"
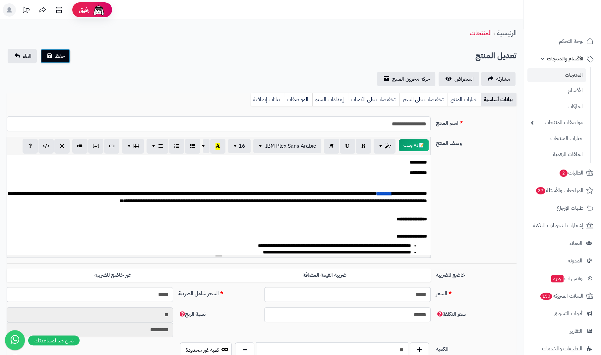
click at [59, 62] on button "حفظ" at bounding box center [55, 56] width 30 height 15
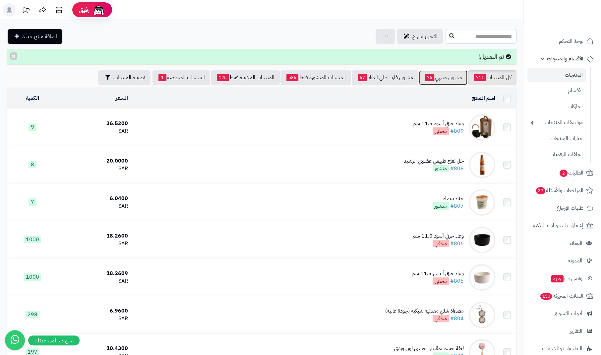
click at [454, 77] on link "مخزون منتهي 76" at bounding box center [443, 77] width 48 height 15
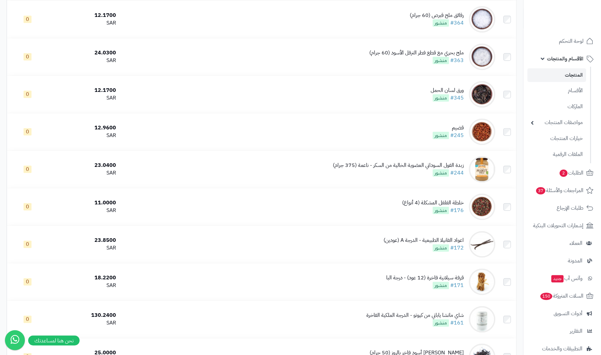
scroll to position [2522, 0]
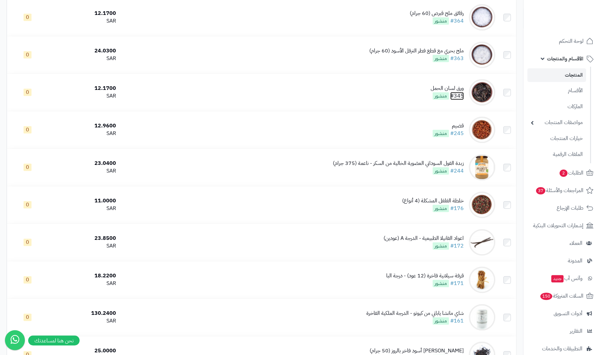
click at [461, 100] on link "#345" at bounding box center [457, 96] width 14 height 8
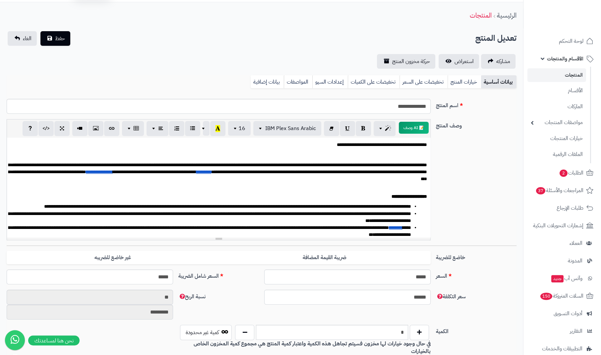
scroll to position [50, 0]
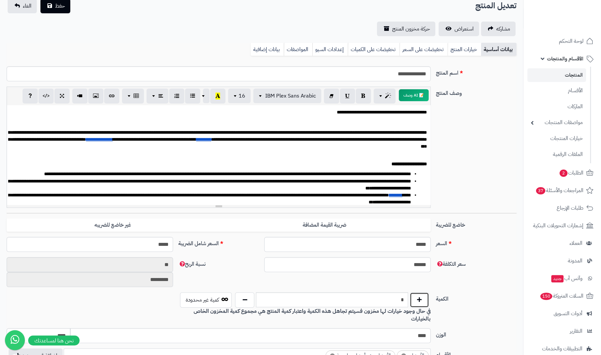
click at [419, 303] on button "button" at bounding box center [419, 299] width 19 height 15
type input "*"
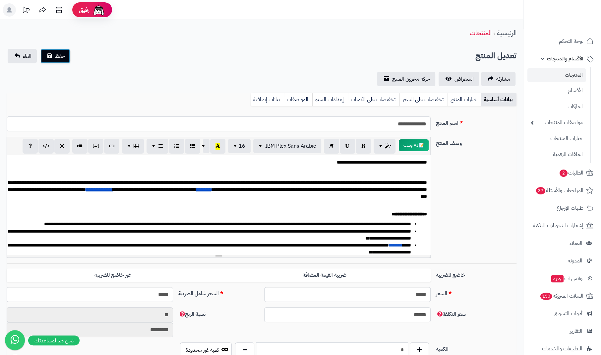
click at [47, 52] on button "حفظ" at bounding box center [55, 56] width 30 height 15
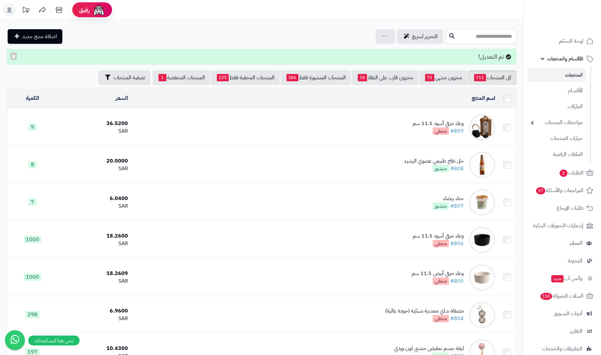
click at [466, 35] on input "text" at bounding box center [480, 36] width 71 height 15
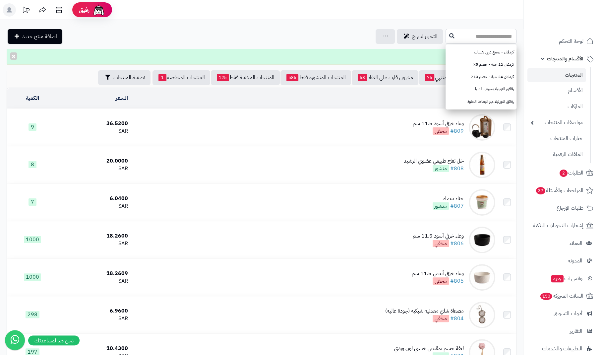
click at [466, 35] on input "text" at bounding box center [480, 36] width 71 height 15
type input "****"
click at [449, 34] on icon at bounding box center [451, 35] width 5 height 5
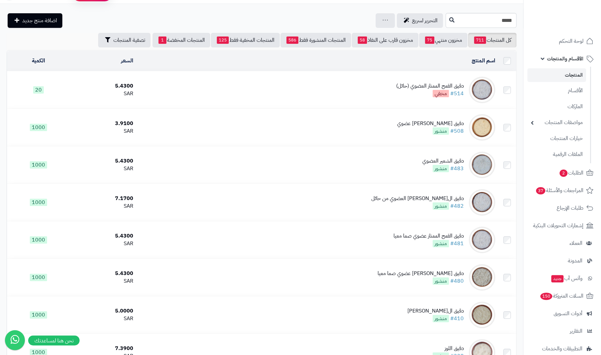
scroll to position [15, 0]
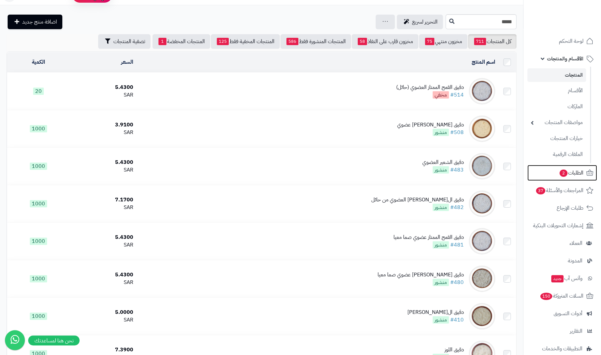
click at [557, 174] on link "الطلبات 2" at bounding box center [562, 173] width 70 height 16
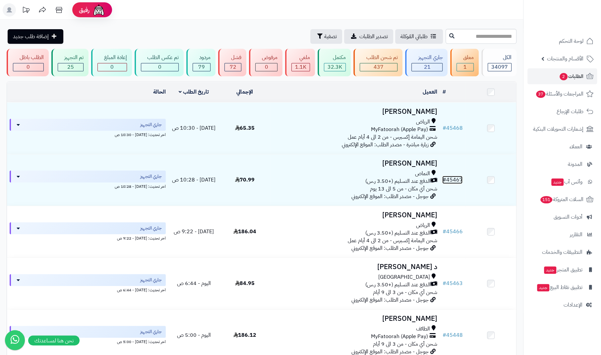
click at [459, 180] on link "# 45467" at bounding box center [452, 180] width 20 height 8
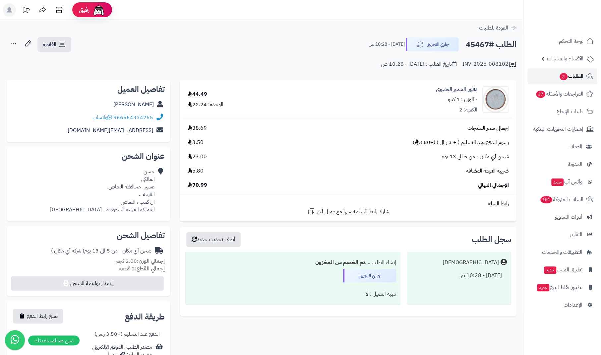
click at [549, 80] on link "الطلبات 2" at bounding box center [562, 76] width 70 height 16
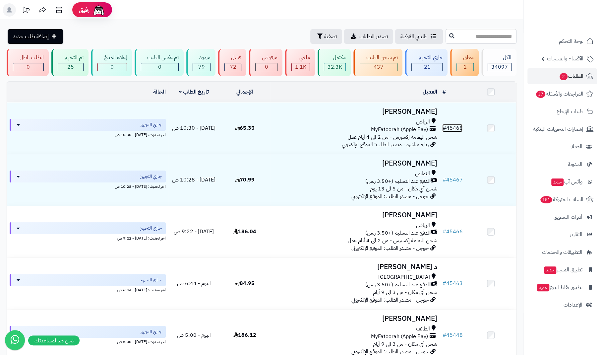
click at [451, 126] on link "# 45468" at bounding box center [452, 128] width 20 height 8
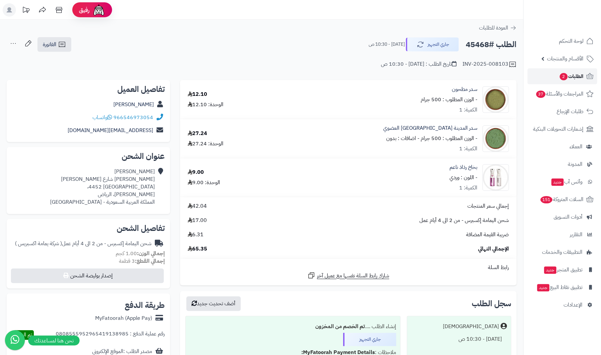
click at [556, 81] on link "الطلبات 2" at bounding box center [562, 76] width 70 height 16
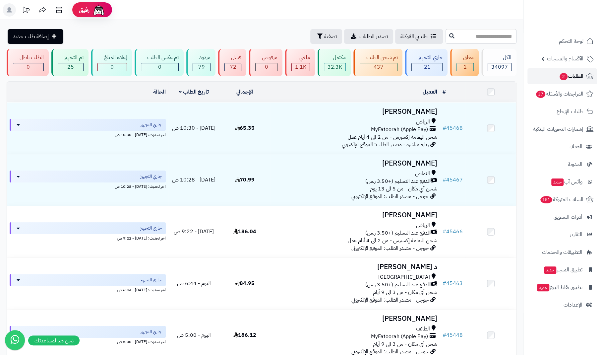
click at [565, 80] on span "الطلبات 2" at bounding box center [571, 76] width 25 height 9
